Goal: Task Accomplishment & Management: Manage account settings

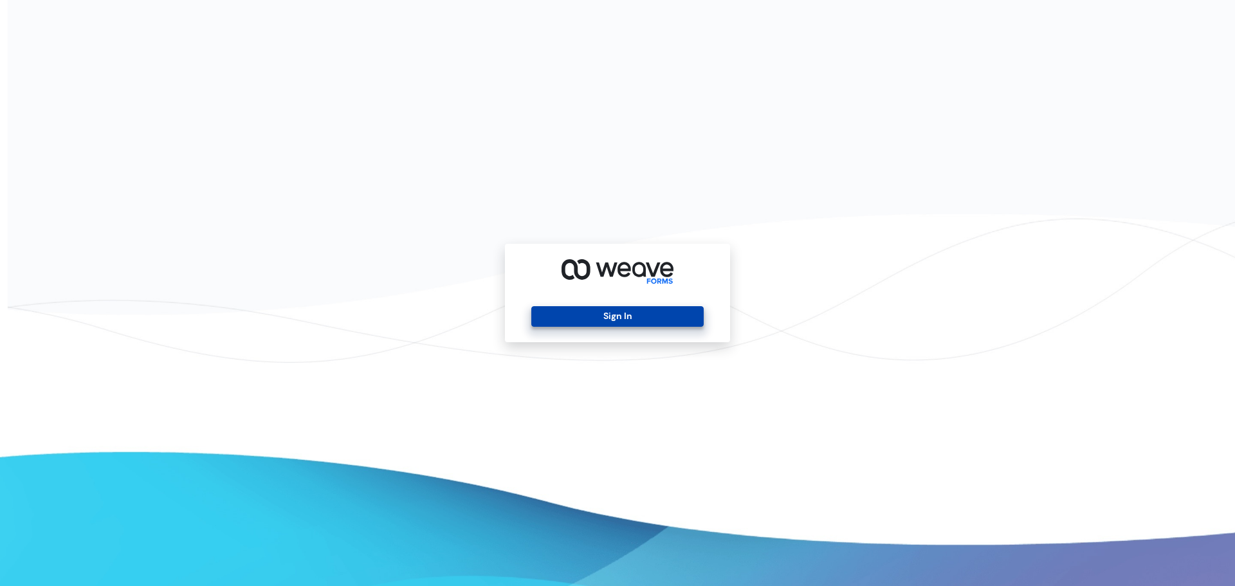
drag, startPoint x: 595, startPoint y: 315, endPoint x: 594, endPoint y: 286, distance: 28.3
click at [595, 313] on button "Sign In" at bounding box center [617, 316] width 172 height 21
